Goal: Information Seeking & Learning: Find specific fact

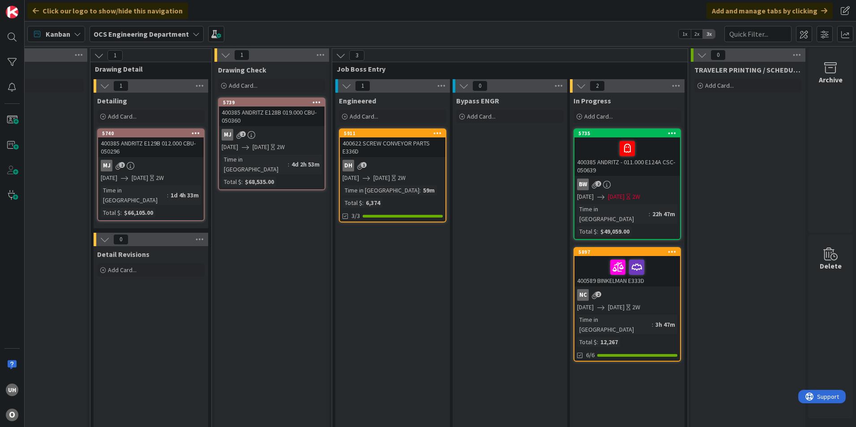
click at [381, 157] on link "5911 400622 SCREW CONVEYOR PARTS E336D DH 1 [DATE] [DATE] 2W Time in Column : 5…" at bounding box center [392, 175] width 107 height 94
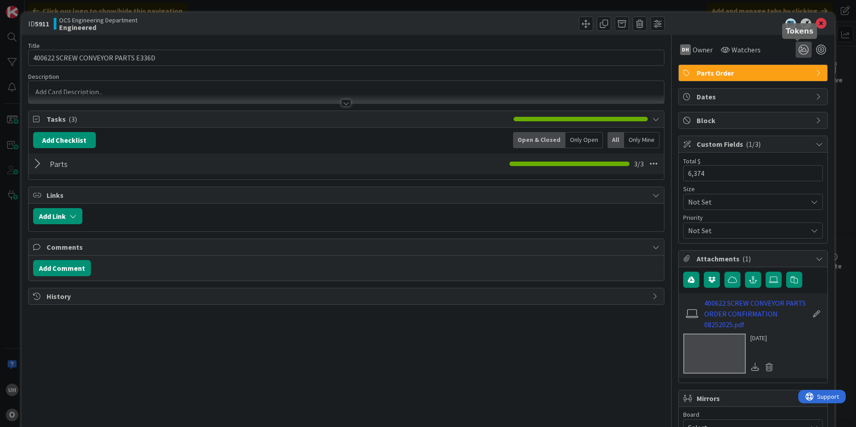
click at [799, 47] on icon at bounding box center [803, 50] width 16 height 16
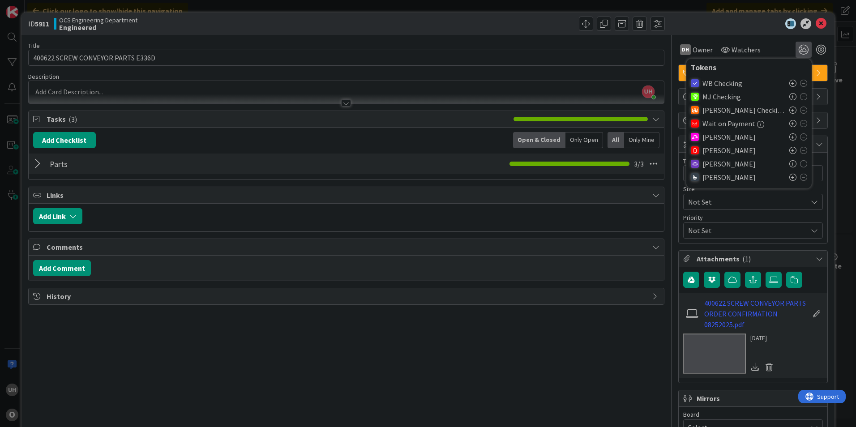
click at [789, 148] on icon at bounding box center [792, 150] width 7 height 7
click at [815, 21] on icon at bounding box center [820, 23] width 11 height 11
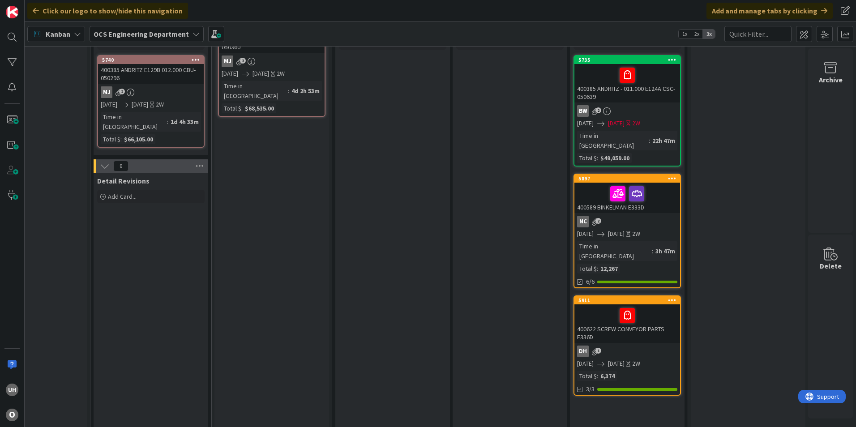
scroll to position [0, 780]
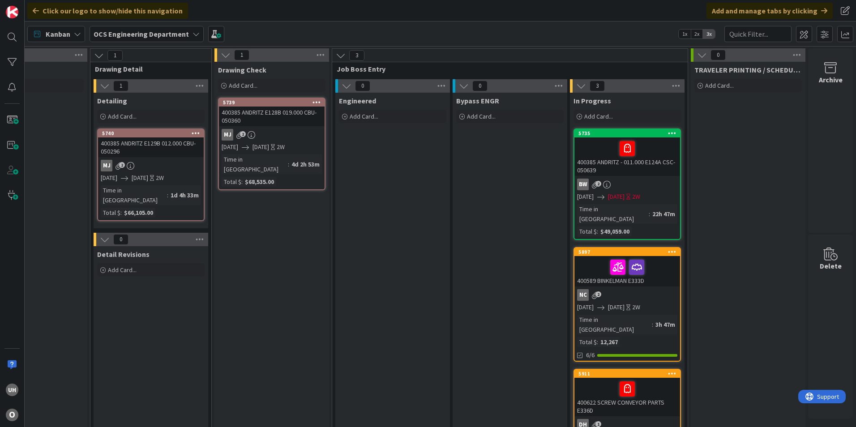
click at [592, 379] on div at bounding box center [627, 388] width 100 height 19
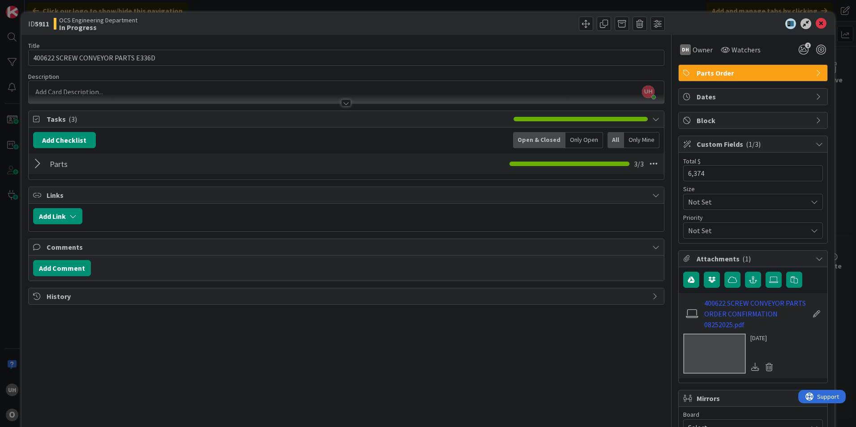
click at [341, 103] on div at bounding box center [346, 102] width 10 height 7
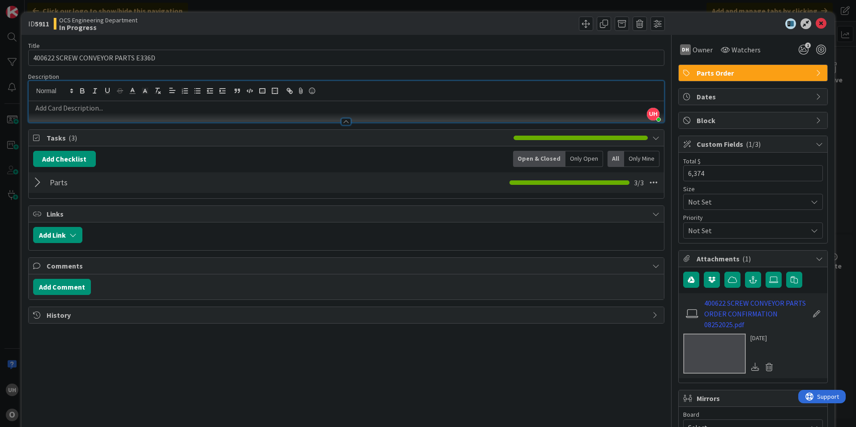
click at [341, 122] on div at bounding box center [346, 121] width 10 height 7
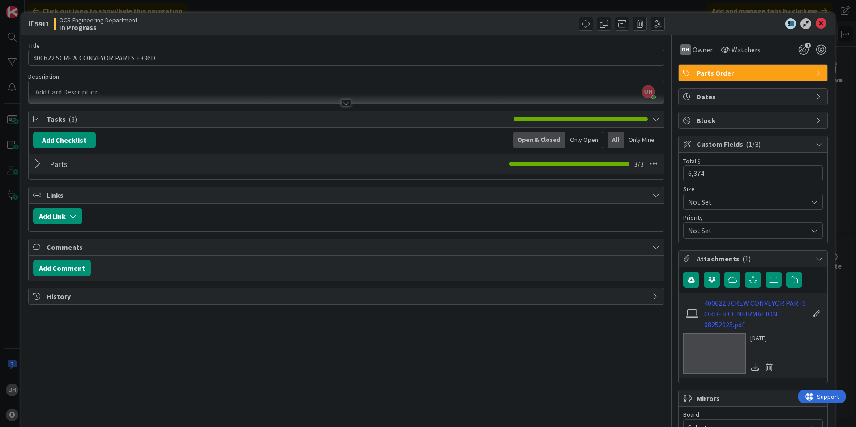
click at [36, 167] on div at bounding box center [39, 164] width 12 height 16
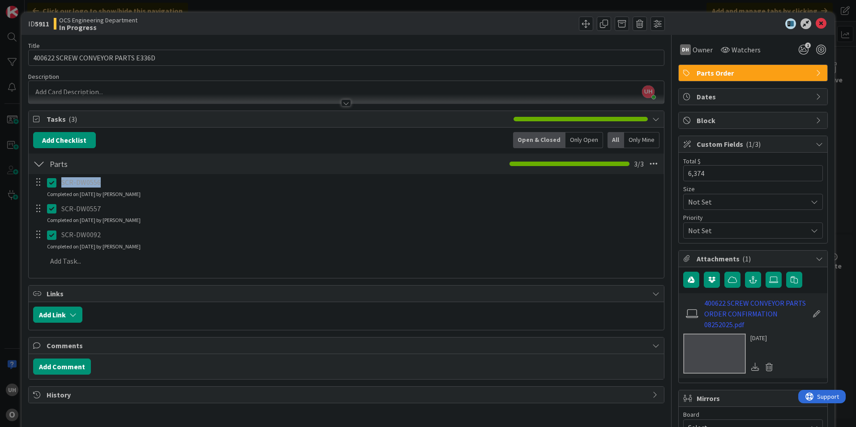
drag, startPoint x: 63, startPoint y: 182, endPoint x: 105, endPoint y: 179, distance: 42.1
click at [105, 179] on p "SCR-DW0556" at bounding box center [359, 182] width 596 height 10
drag, startPoint x: 105, startPoint y: 179, endPoint x: 81, endPoint y: 176, distance: 24.4
click at [81, 176] on div "SCR-DW0556" at bounding box center [359, 183] width 603 height 16
drag, startPoint x: 59, startPoint y: 182, endPoint x: 101, endPoint y: 185, distance: 42.6
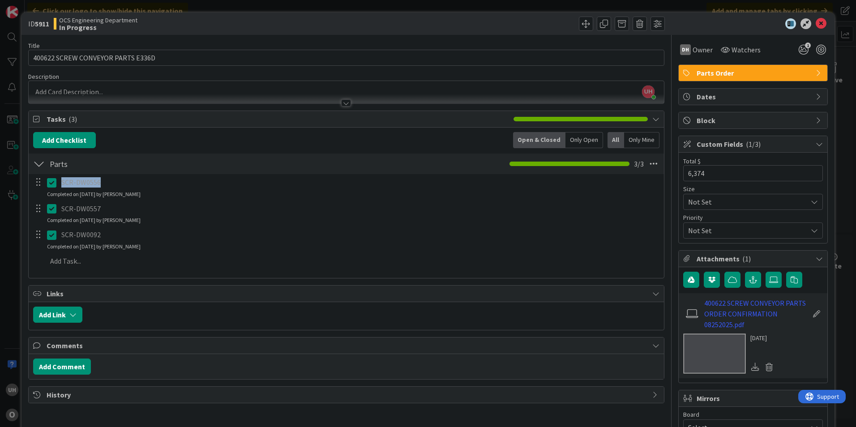
click at [101, 185] on div "SCR-DW0556" at bounding box center [359, 183] width 603 height 16
drag, startPoint x: 101, startPoint y: 185, endPoint x: 89, endPoint y: 183, distance: 12.6
copy p "SCR-DW0556"
click at [505, 269] on div "Add Add Multiple Cancel" at bounding box center [346, 261] width 634 height 16
drag, startPoint x: 63, startPoint y: 211, endPoint x: 101, endPoint y: 213, distance: 38.5
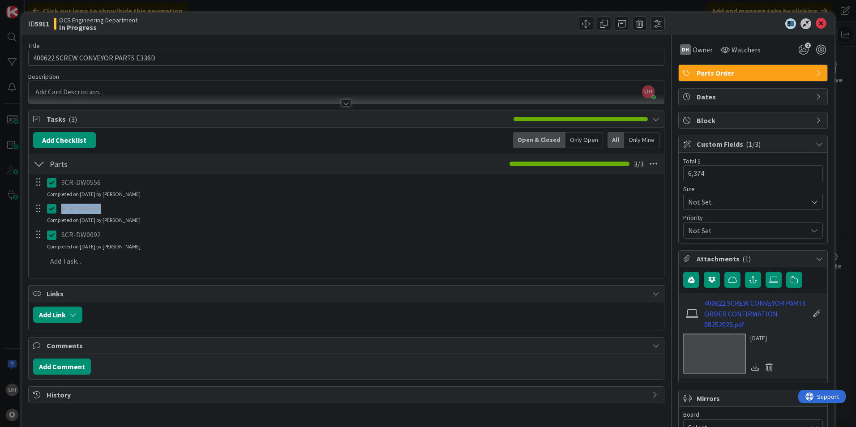
click at [101, 213] on p "SCR-DW0557" at bounding box center [359, 209] width 596 height 10
drag, startPoint x: 101, startPoint y: 213, endPoint x: 89, endPoint y: 209, distance: 12.6
copy p "SCR-DW0557"
drag, startPoint x: 64, startPoint y: 234, endPoint x: 101, endPoint y: 230, distance: 37.9
click at [101, 230] on p "SCR-DW0092" at bounding box center [359, 235] width 596 height 10
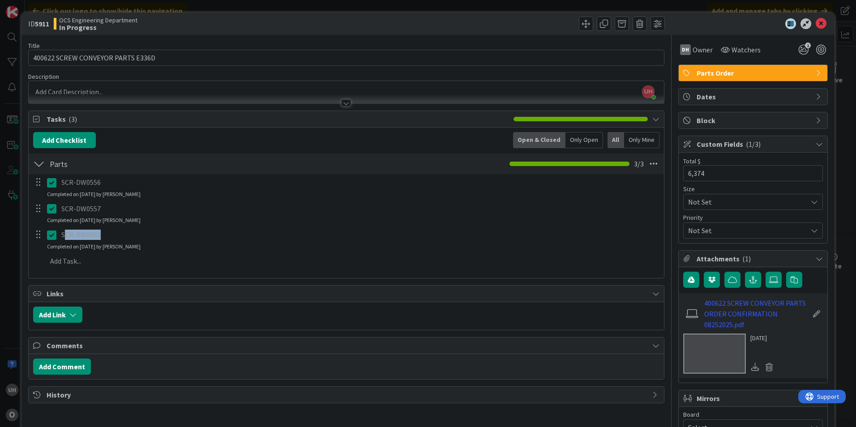
click at [101, 230] on p "SCR-DW0092" at bounding box center [359, 235] width 596 height 10
drag, startPoint x: 75, startPoint y: 236, endPoint x: 67, endPoint y: 238, distance: 8.4
click at [74, 236] on p "SCR-DW0092" at bounding box center [359, 235] width 596 height 10
drag, startPoint x: 63, startPoint y: 235, endPoint x: 100, endPoint y: 236, distance: 37.2
click at [100, 236] on p "SCR-DW0092" at bounding box center [359, 235] width 596 height 10
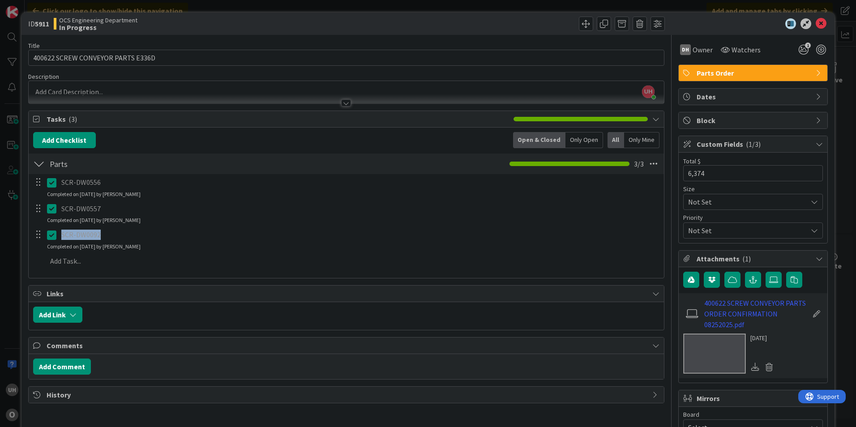
drag, startPoint x: 100, startPoint y: 236, endPoint x: 87, endPoint y: 235, distance: 13.0
copy p "SCR-DW0092"
click at [815, 23] on icon at bounding box center [820, 23] width 11 height 11
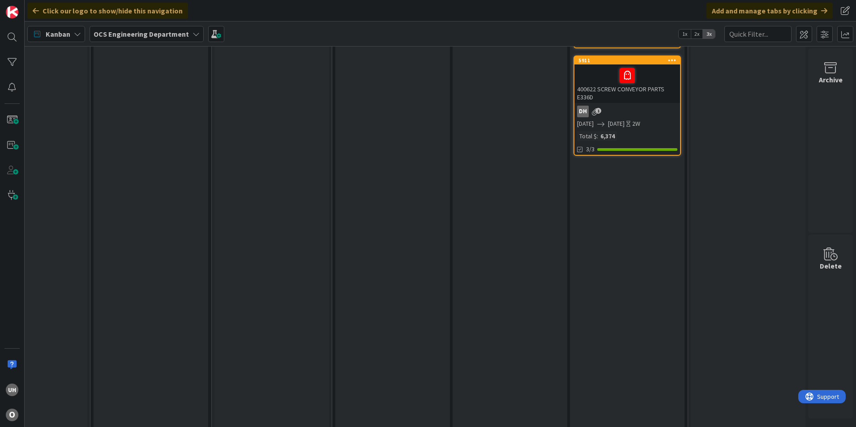
scroll to position [0, 780]
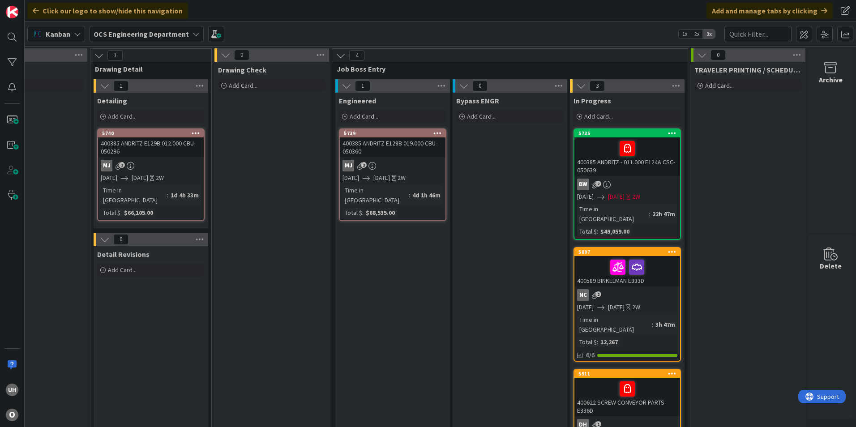
click at [409, 156] on div "400385 ANDRITZ E128B 019.000 CBU- 050360" at bounding box center [393, 147] width 106 height 20
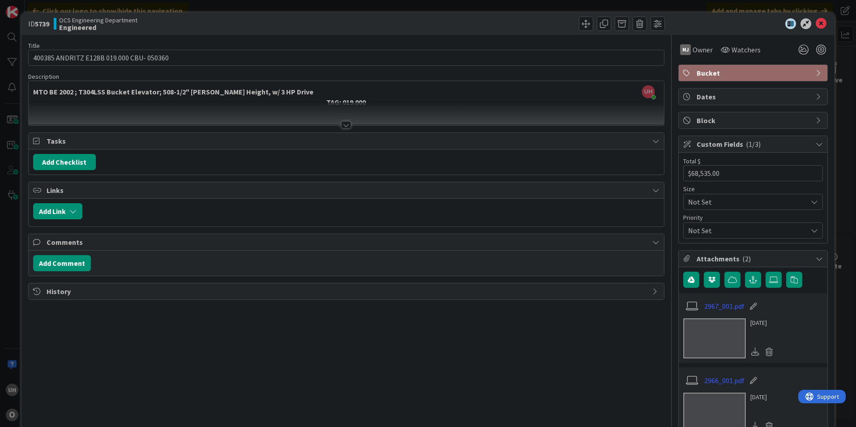
click at [347, 126] on div at bounding box center [346, 124] width 10 height 7
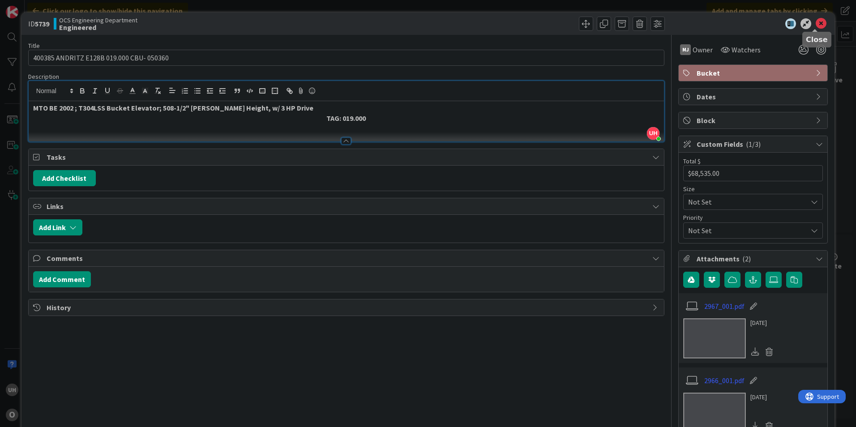
click at [815, 22] on icon at bounding box center [820, 23] width 11 height 11
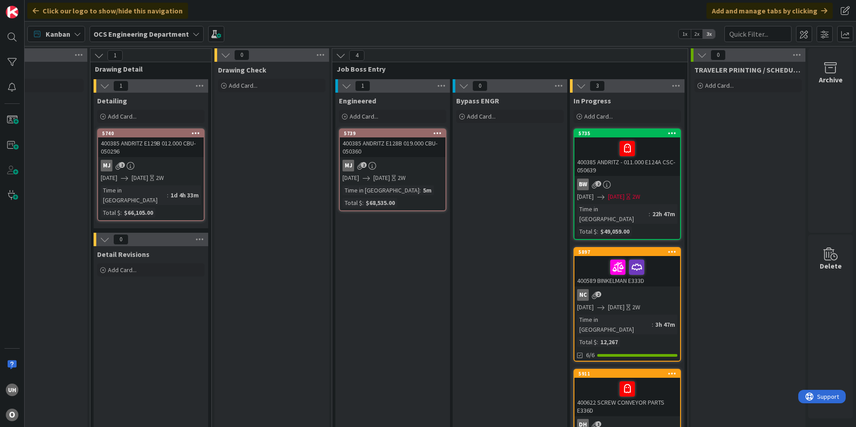
click at [419, 158] on link "5739 400385 ANDRITZ E128B 019.000 CBU- 050360 MJ 2 [DATE] [DATE] 2W Time in Col…" at bounding box center [392, 169] width 107 height 83
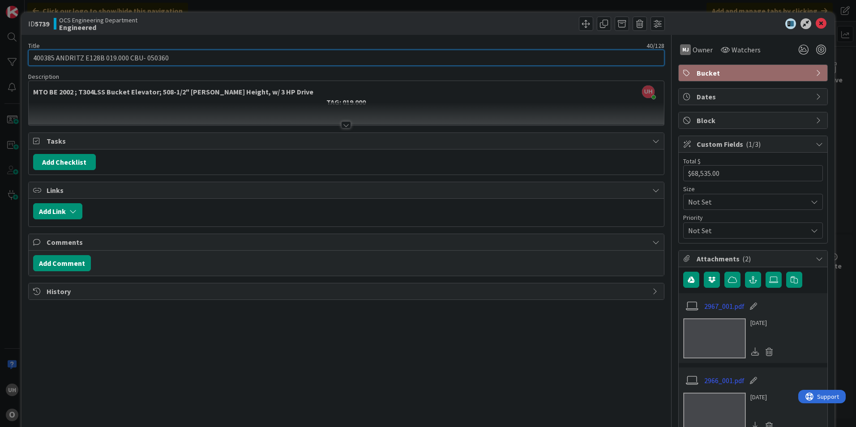
drag, startPoint x: 128, startPoint y: 55, endPoint x: 166, endPoint y: 54, distance: 38.0
click at [166, 54] on input "400385 ANDRITZ E128B 019.000 CBU- 050360" at bounding box center [346, 58] width 636 height 16
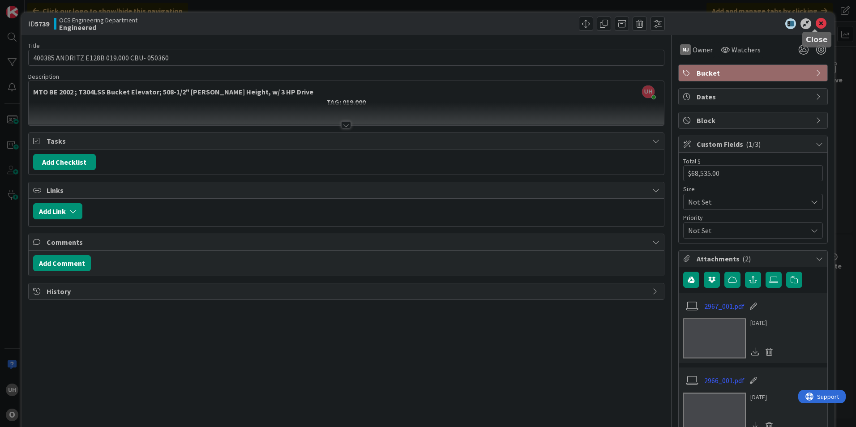
click at [815, 22] on icon at bounding box center [820, 23] width 11 height 11
